Goal: Find specific page/section: Find specific page/section

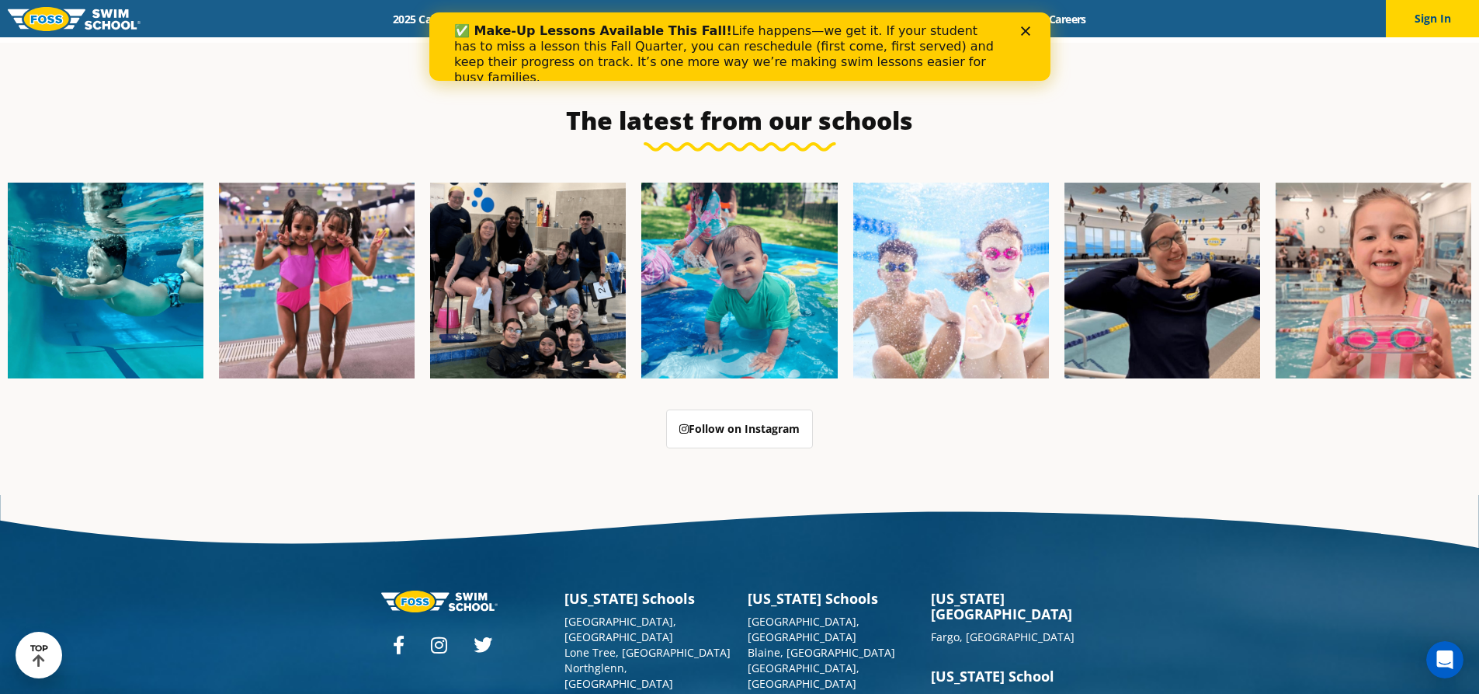
scroll to position [4001, 0]
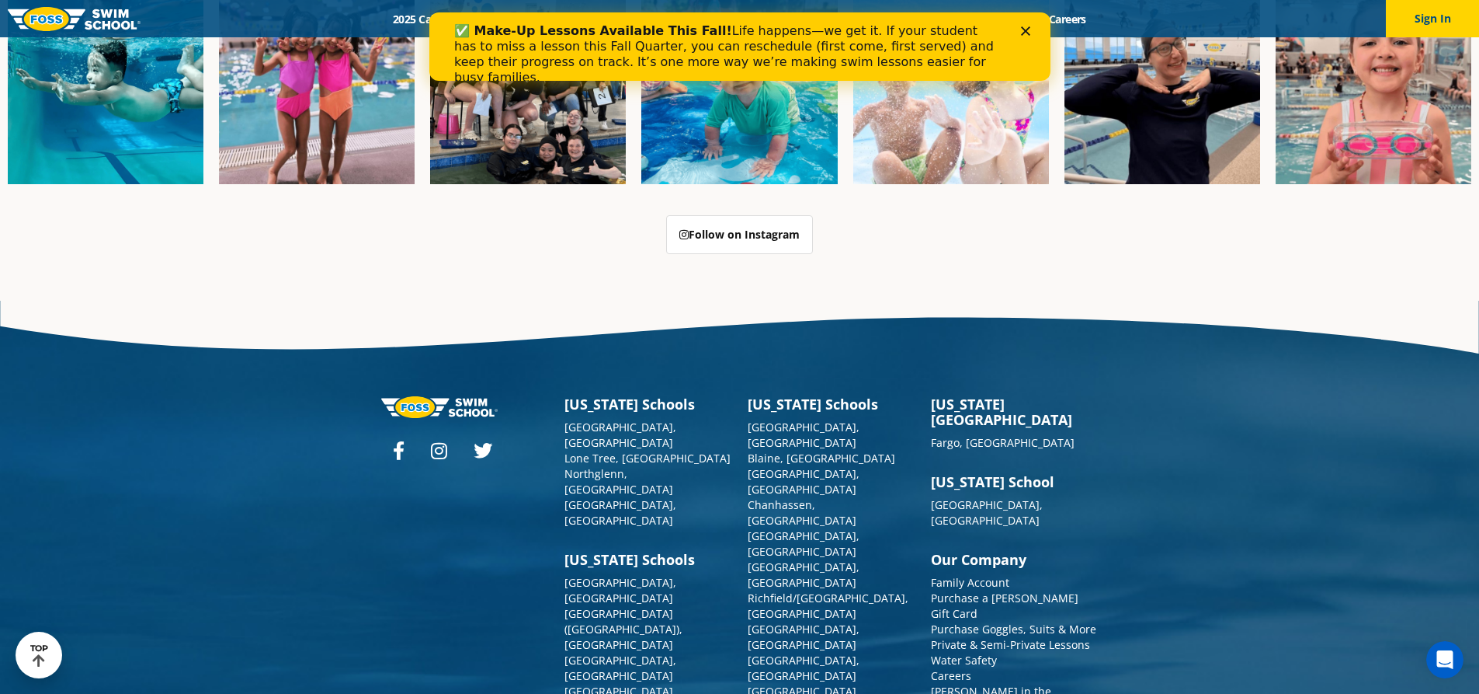
click at [404, 441] on icon at bounding box center [399, 450] width 12 height 19
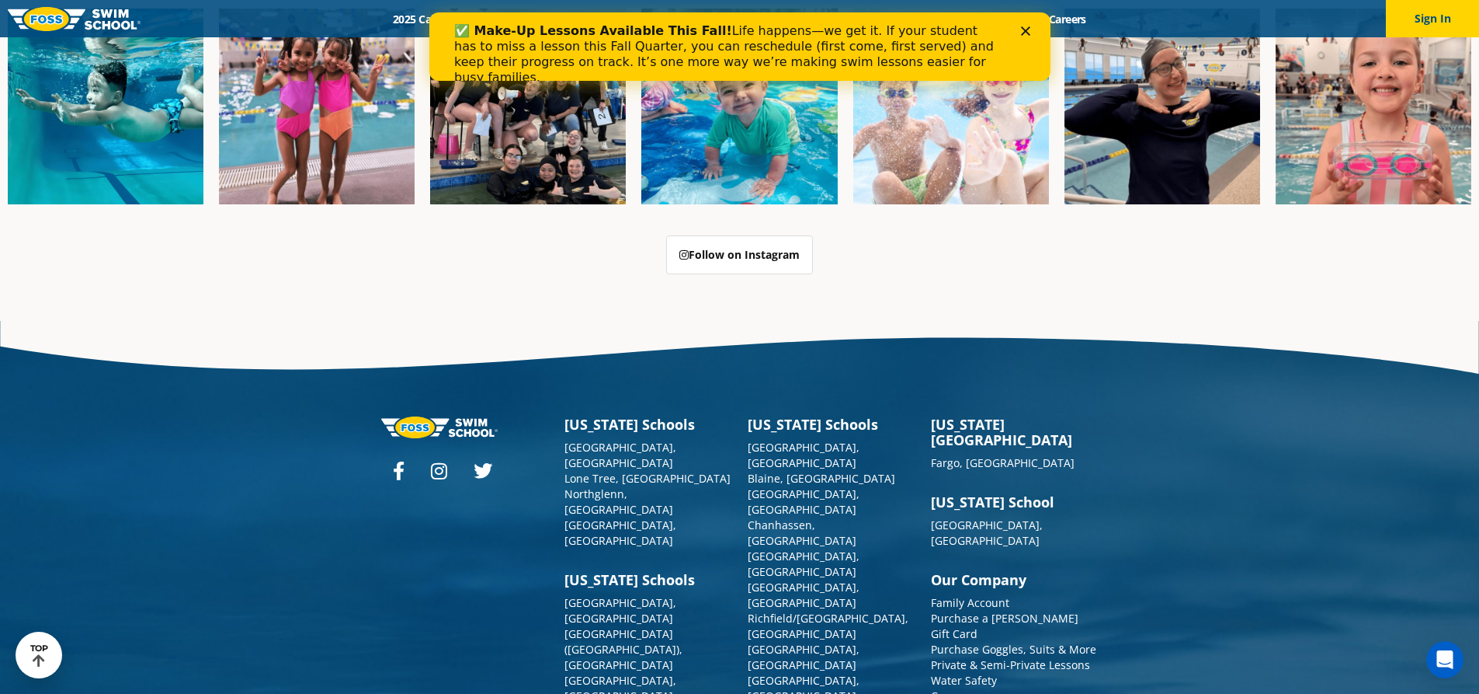
scroll to position [4001, 0]
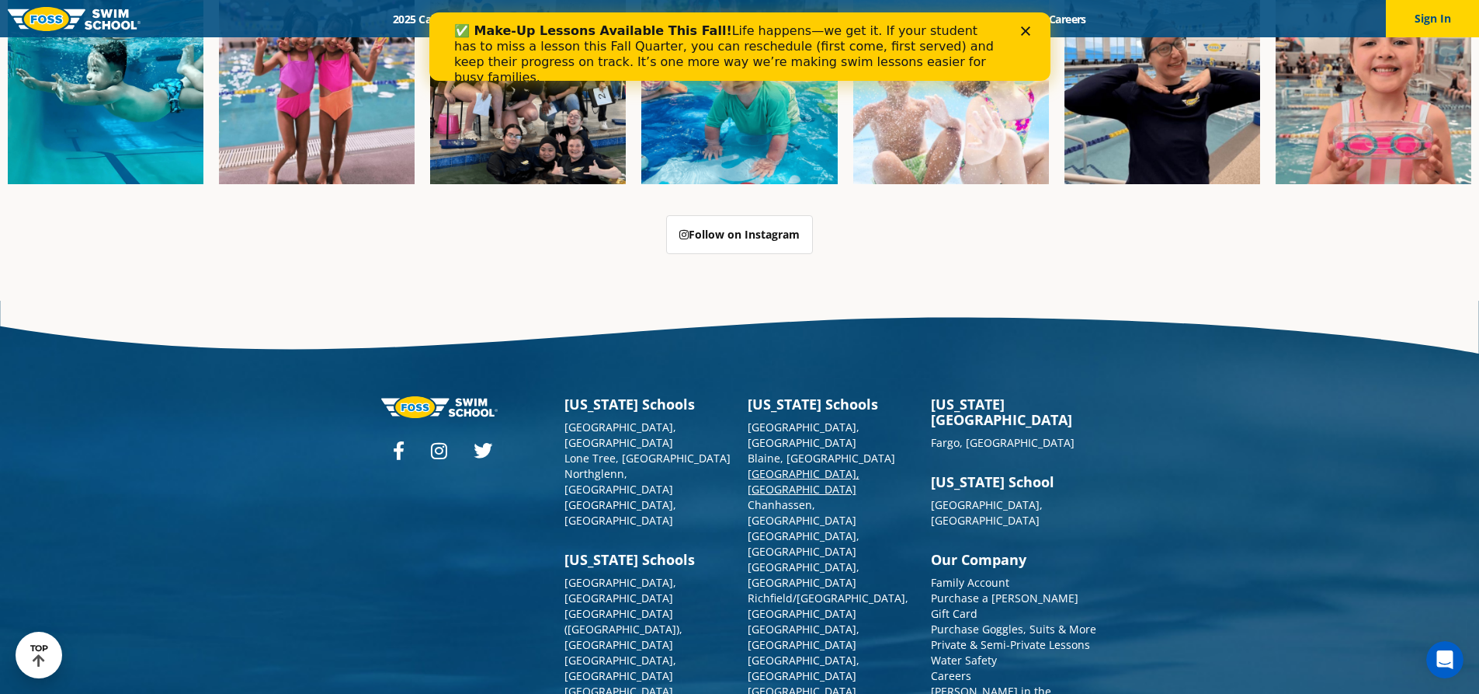
click at [801, 466] on link "[GEOGRAPHIC_DATA], [GEOGRAPHIC_DATA]" at bounding box center [804, 481] width 112 height 30
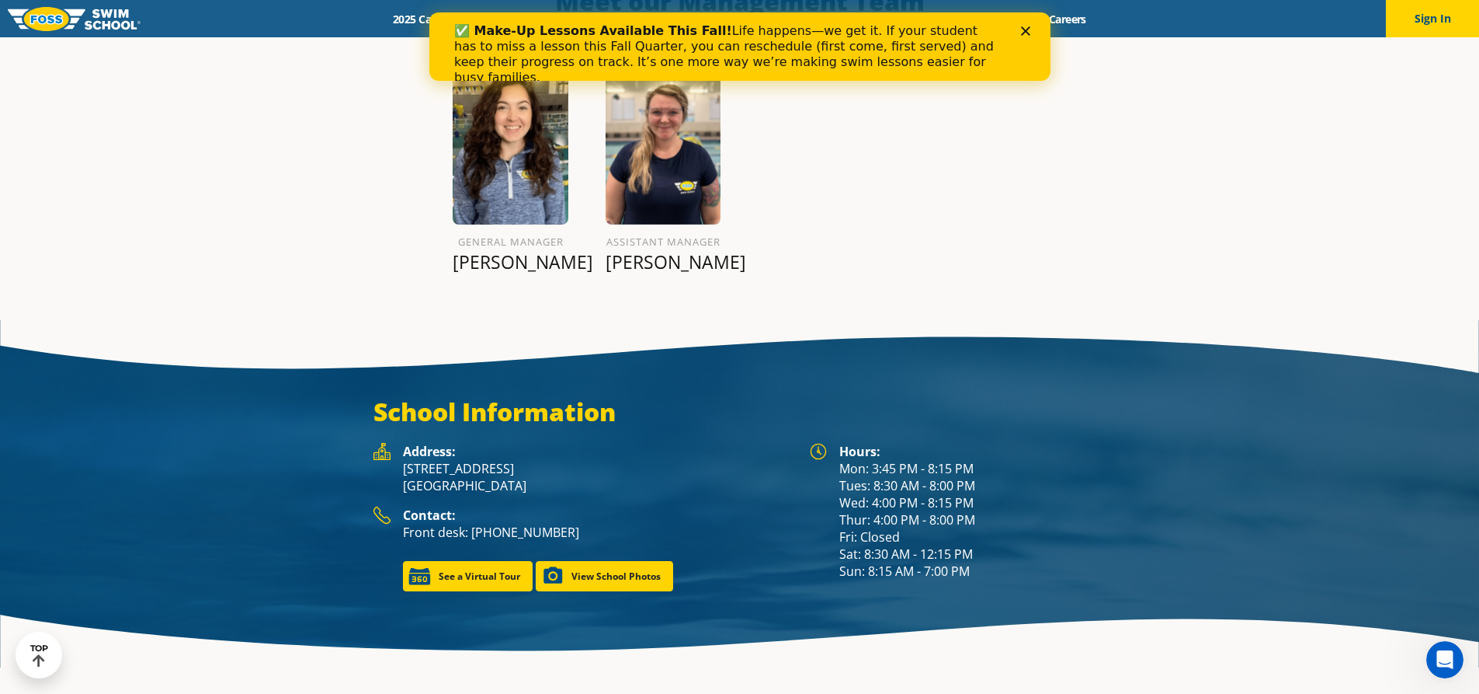
scroll to position [1976, 0]
